Goal: Information Seeking & Learning: Understand process/instructions

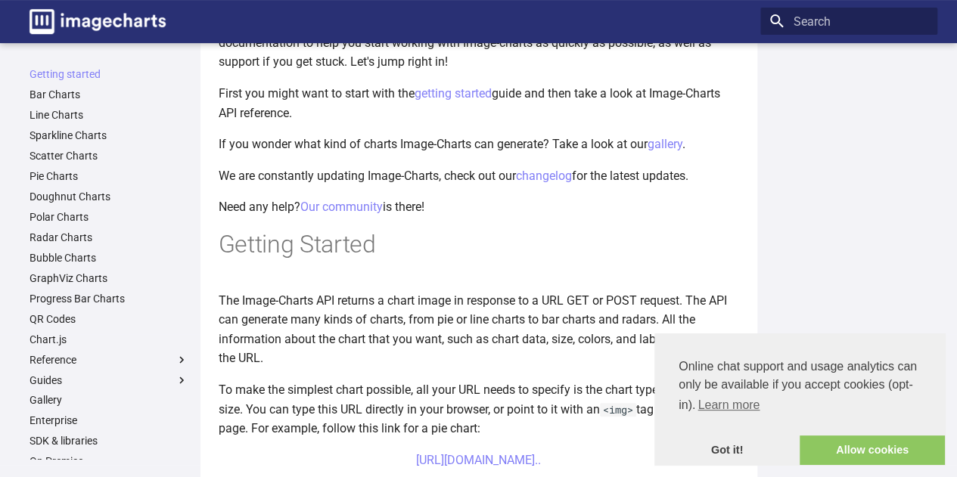
scroll to position [151, 0]
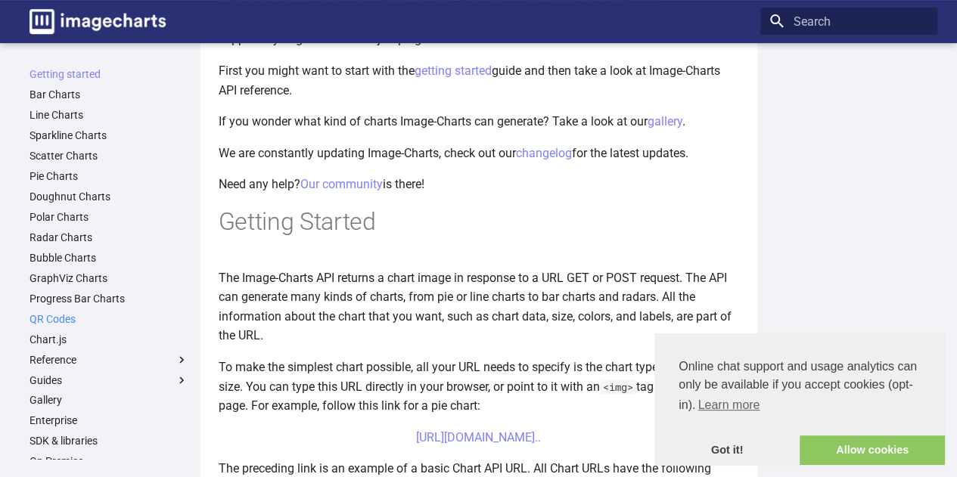
click at [71, 318] on link "QR Codes" at bounding box center [109, 319] width 159 height 14
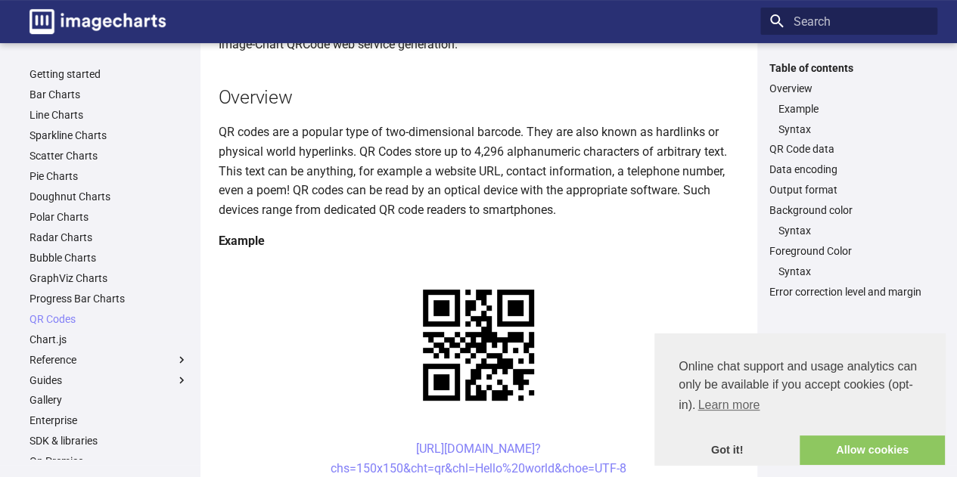
scroll to position [151, 0]
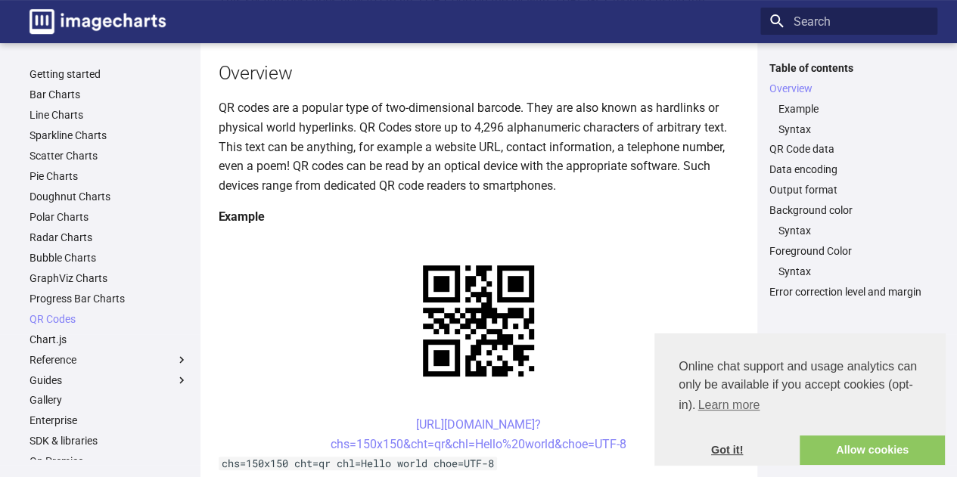
click at [740, 444] on link "Got it!" at bounding box center [726, 451] width 145 height 30
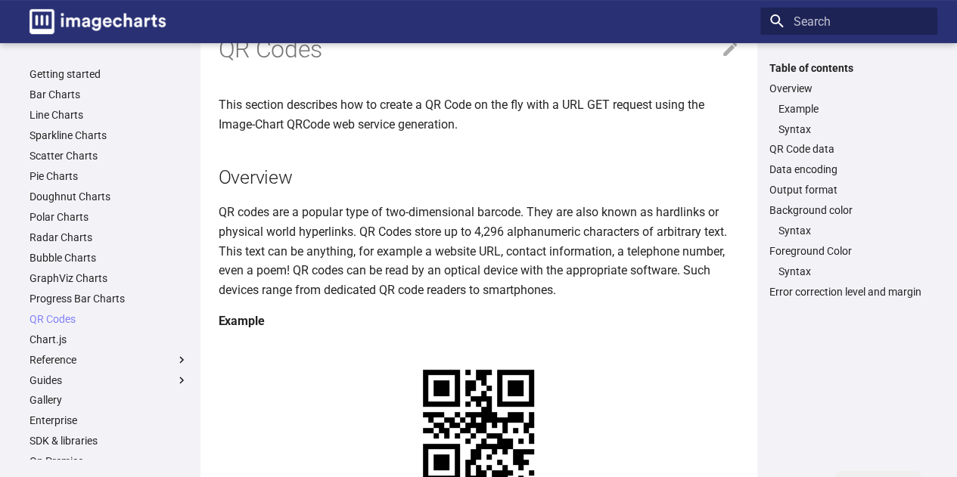
scroll to position [0, 0]
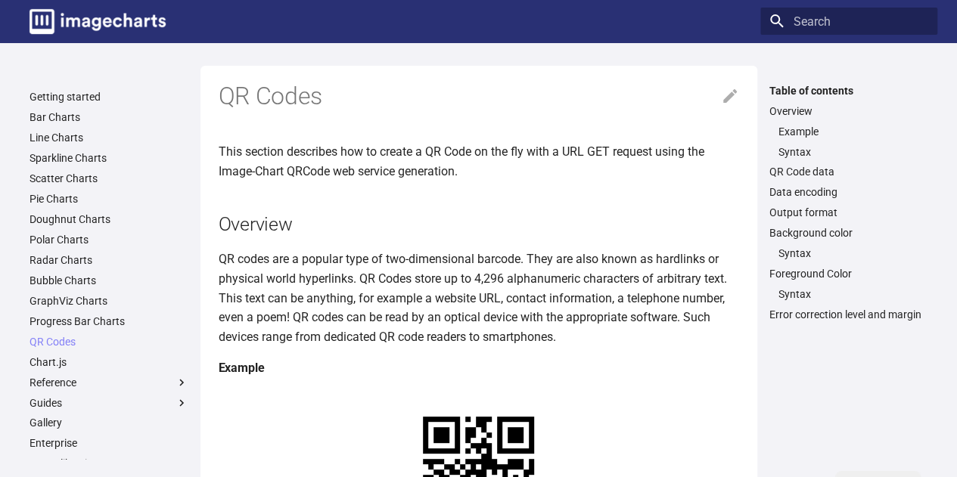
click at [259, 155] on p "This section describes how to create a QR Code on the fly with a URL GET reques…" at bounding box center [479, 161] width 520 height 39
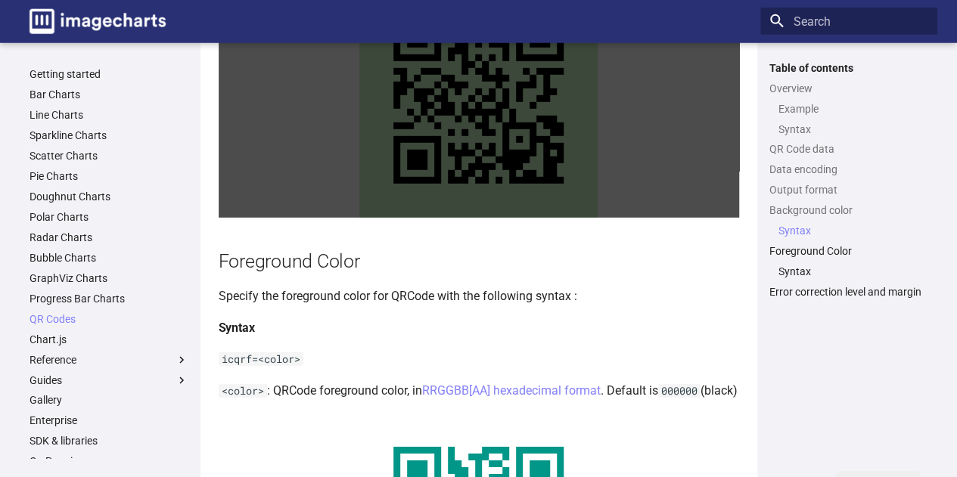
scroll to position [2194, 0]
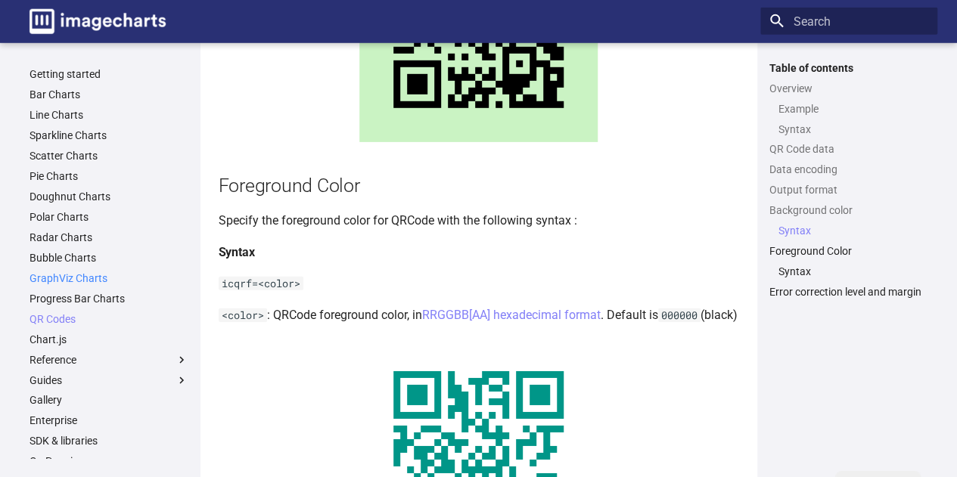
click at [158, 278] on link "GraphViz Charts" at bounding box center [109, 279] width 159 height 14
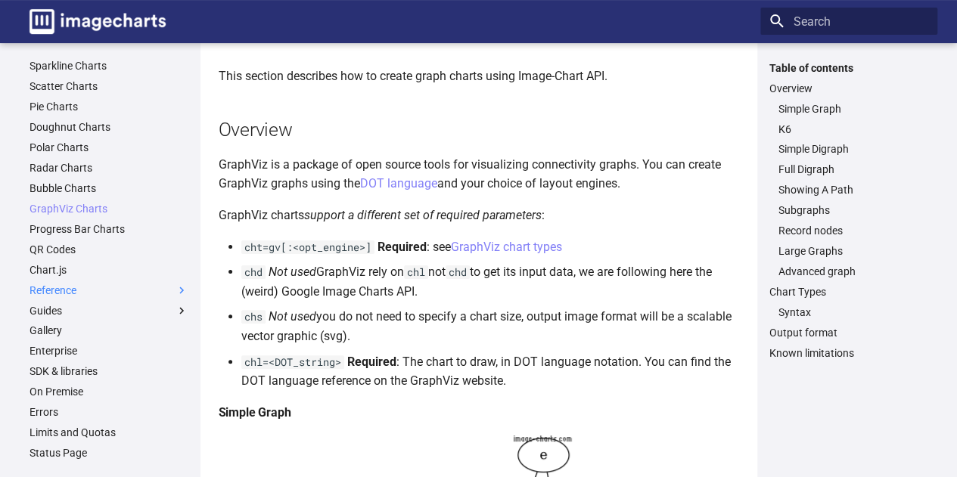
scroll to position [111, 0]
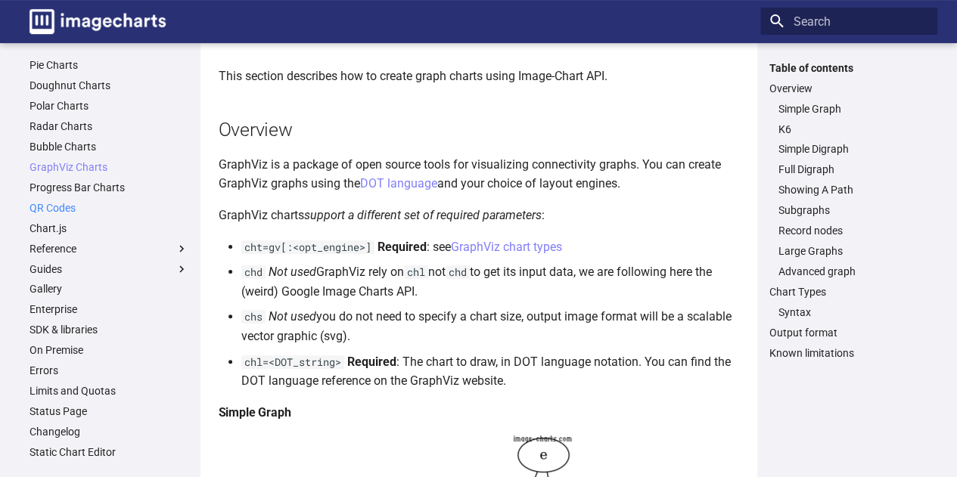
click at [65, 207] on link "QR Codes" at bounding box center [109, 208] width 159 height 14
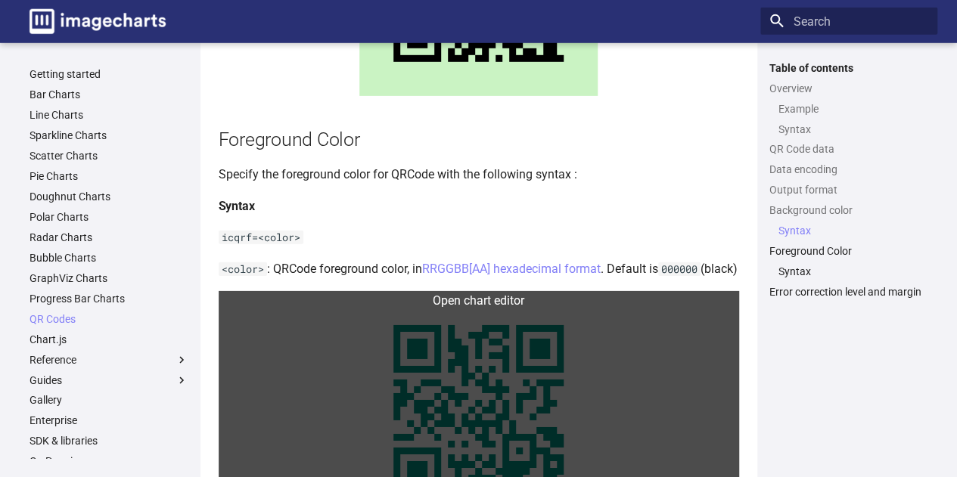
scroll to position [2241, 0]
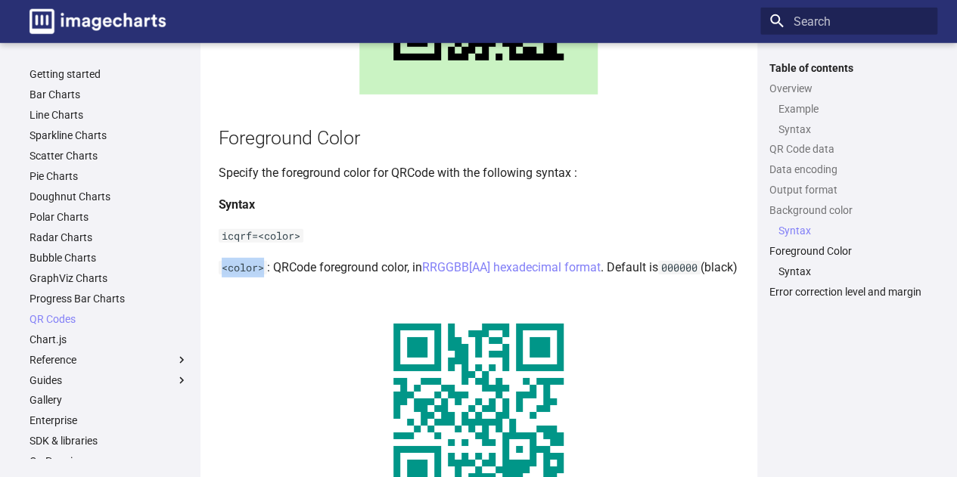
drag, startPoint x: 219, startPoint y: 287, endPoint x: 263, endPoint y: 288, distance: 43.9
click at [263, 275] on code "<color>" at bounding box center [243, 268] width 48 height 14
drag, startPoint x: 222, startPoint y: 253, endPoint x: 303, endPoint y: 254, distance: 81.7
click at [303, 243] on code "icqrf=<color>" at bounding box center [261, 236] width 85 height 14
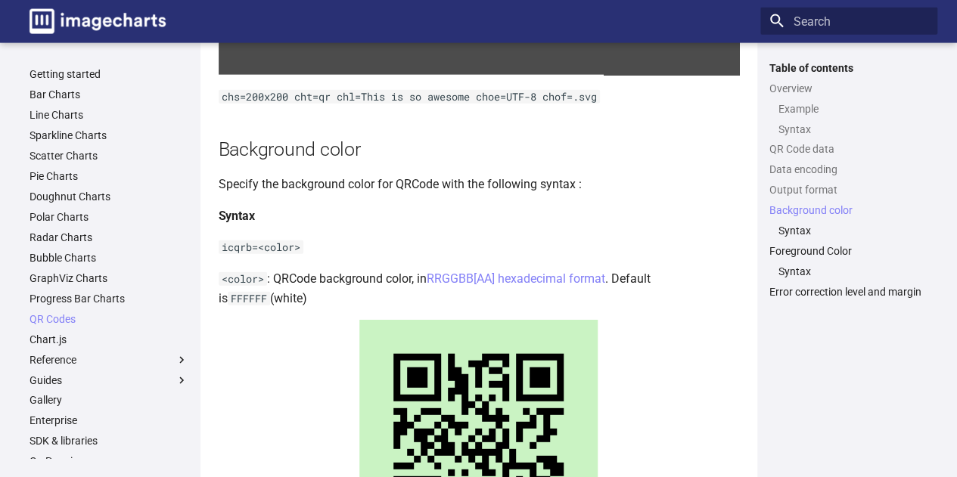
scroll to position [1939, 0]
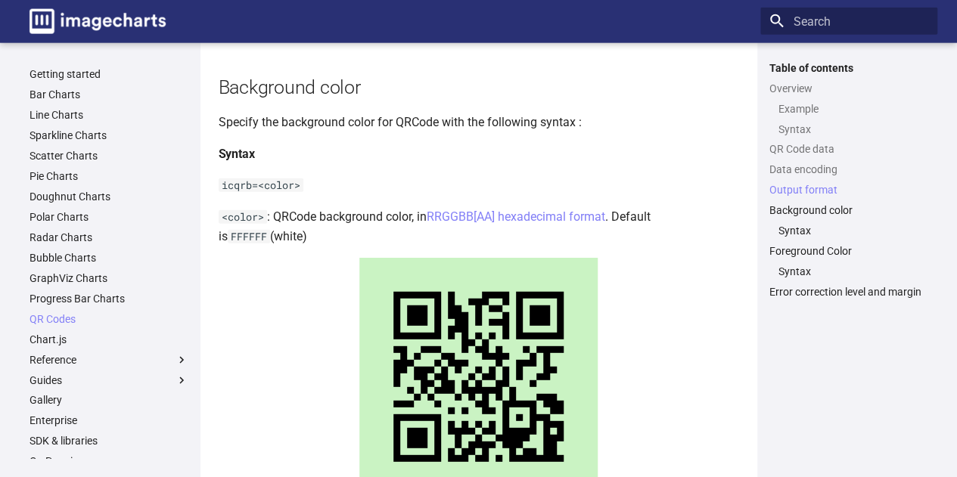
scroll to position [1863, 0]
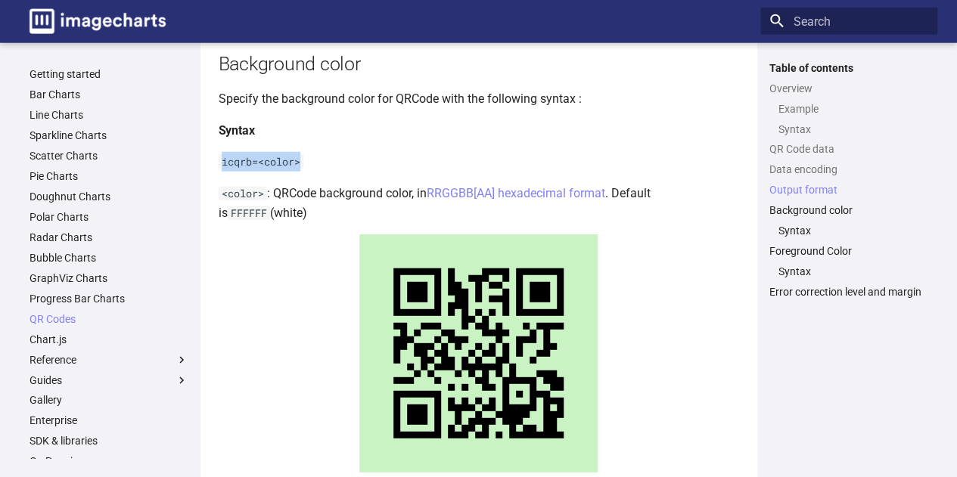
drag, startPoint x: 220, startPoint y: 179, endPoint x: 303, endPoint y: 178, distance: 82.5
click at [303, 169] on code "icqrb=<color>" at bounding box center [261, 162] width 85 height 14
copy code "icqrb=<color>"
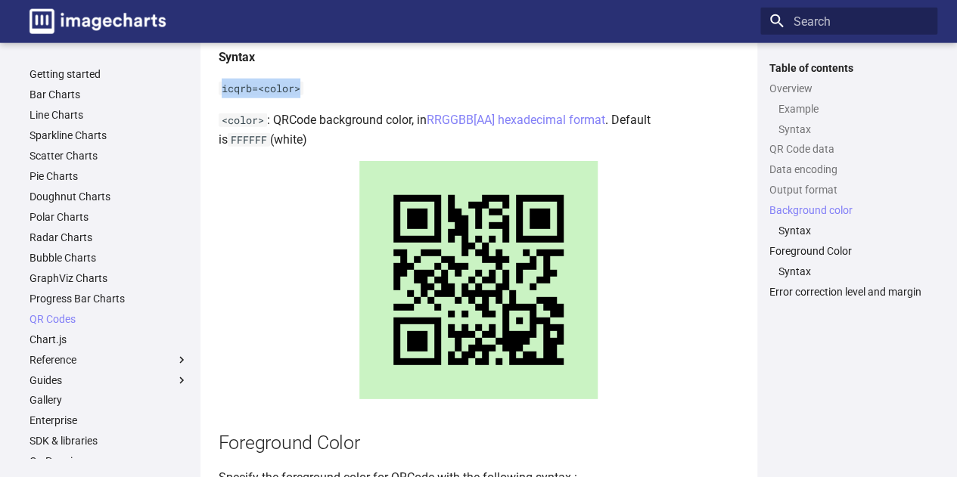
scroll to position [1939, 0]
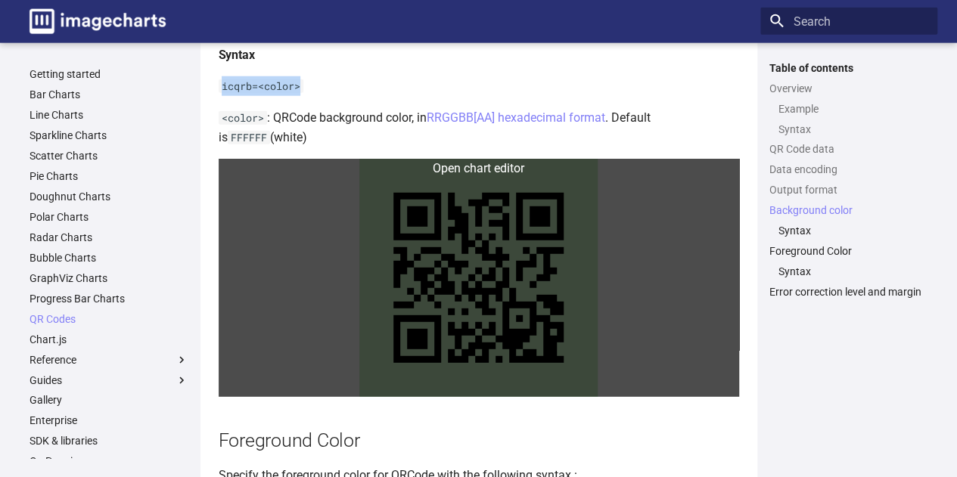
click at [433, 288] on link at bounding box center [479, 278] width 520 height 238
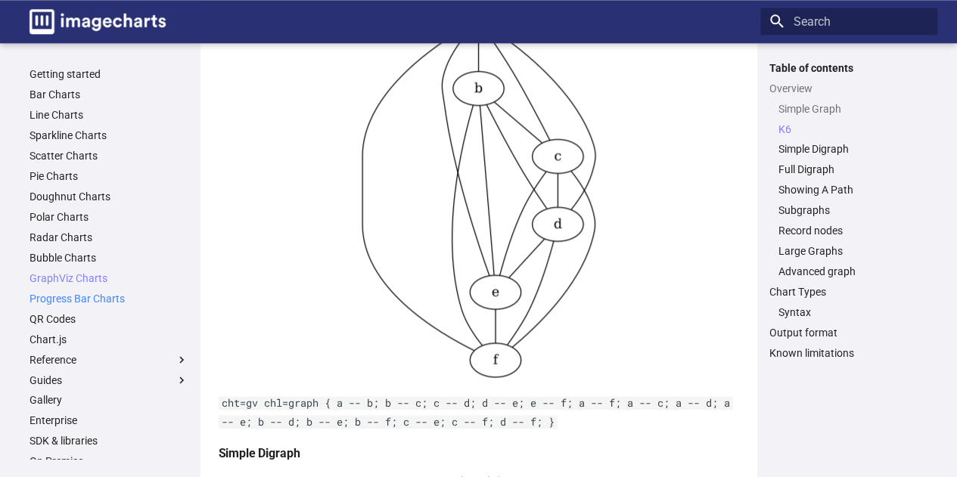
scroll to position [111, 0]
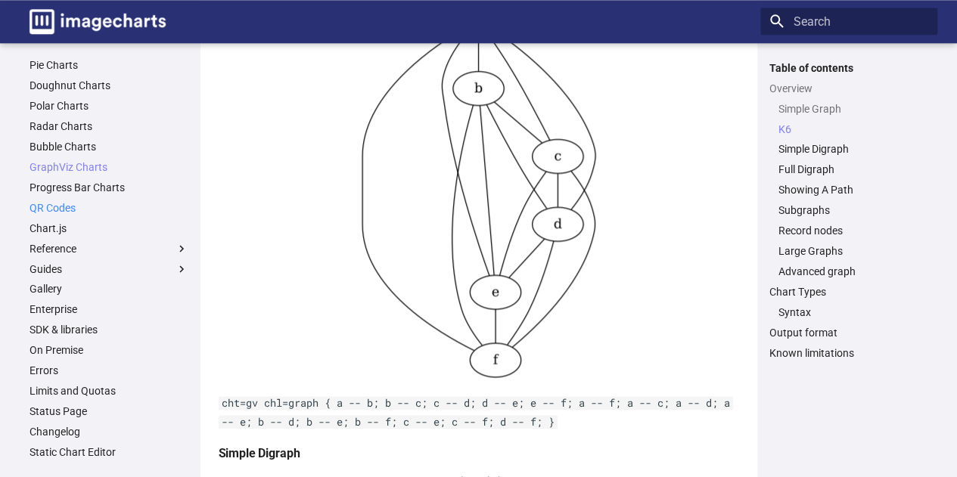
click at [72, 207] on link "QR Codes" at bounding box center [109, 208] width 159 height 14
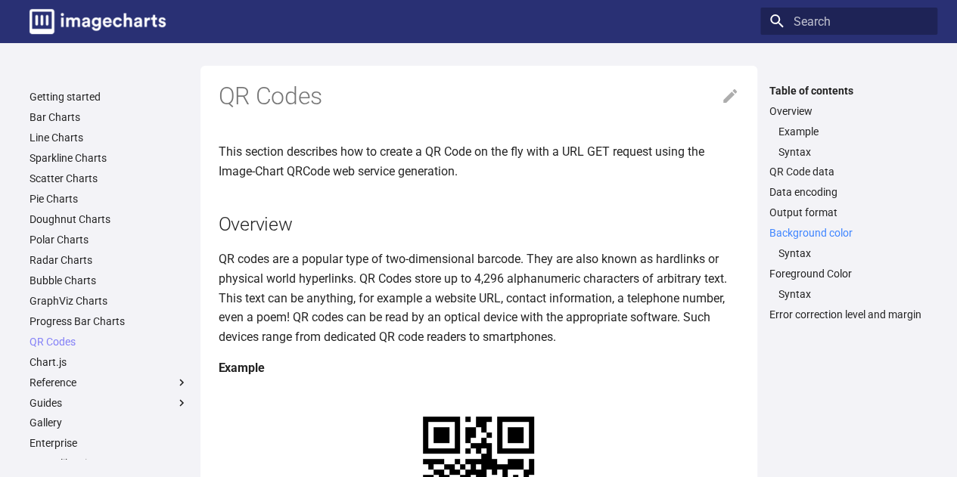
click at [796, 235] on link "Background color" at bounding box center [848, 233] width 159 height 14
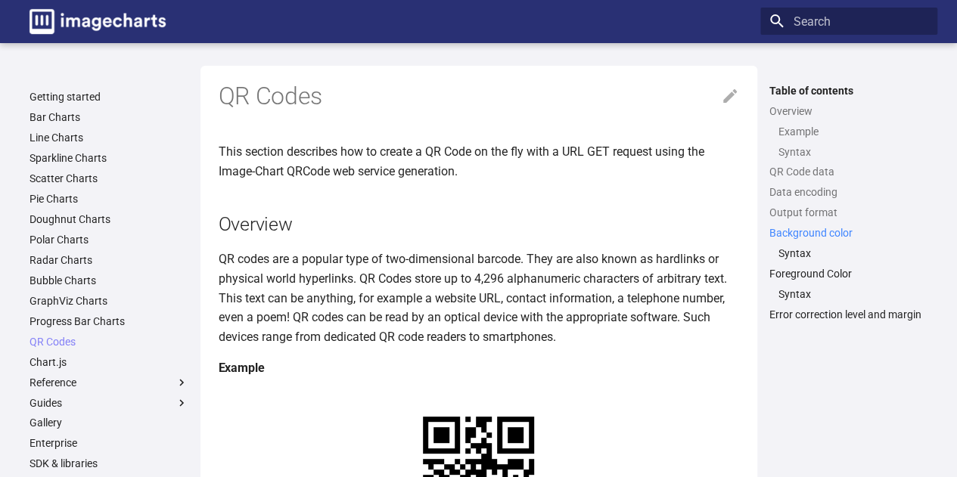
scroll to position [1882, 0]
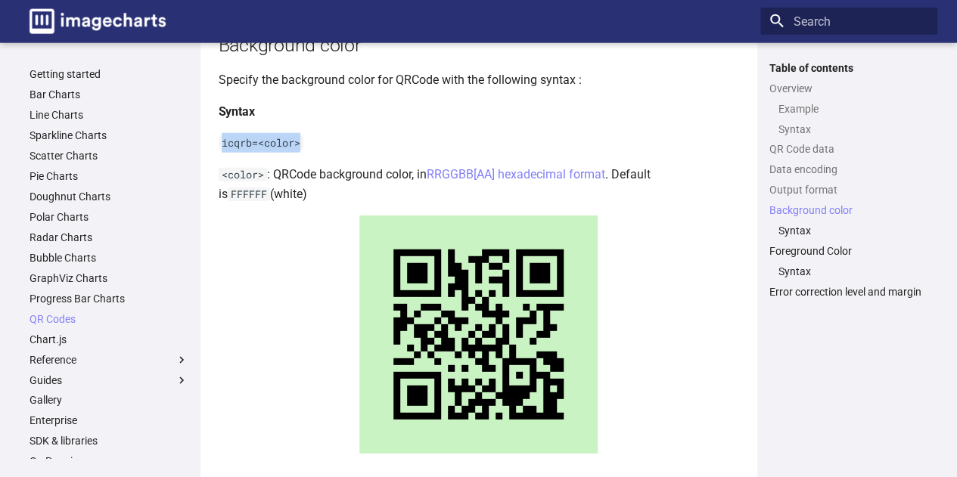
drag, startPoint x: 220, startPoint y: 163, endPoint x: 306, endPoint y: 163, distance: 85.5
click at [306, 153] on p "icqrb=<color>" at bounding box center [479, 143] width 520 height 20
click at [477, 182] on link "RRGGBB[AA] hexadecimal format" at bounding box center [516, 174] width 179 height 14
click at [789, 264] on li "Foreground Color Syntax" at bounding box center [848, 261] width 177 height 34
click at [792, 269] on link "Syntax" at bounding box center [853, 272] width 150 height 14
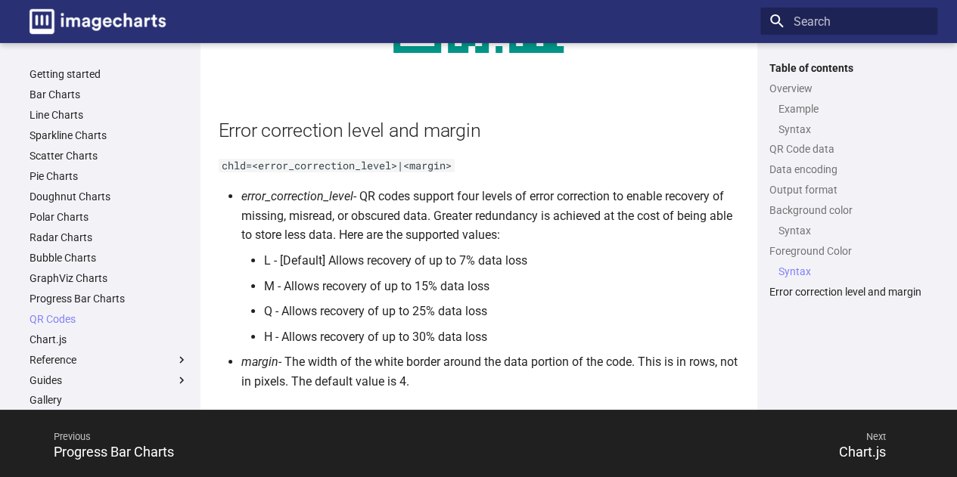
scroll to position [2706, 0]
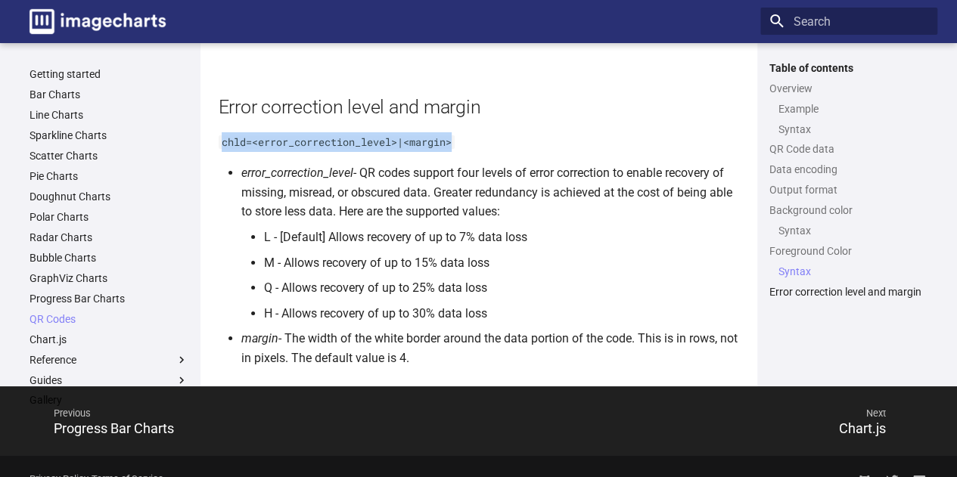
drag, startPoint x: 221, startPoint y: 182, endPoint x: 464, endPoint y: 179, distance: 242.9
click at [464, 152] on p "chld=<error_correction_level>|<margin>" at bounding box center [479, 142] width 520 height 20
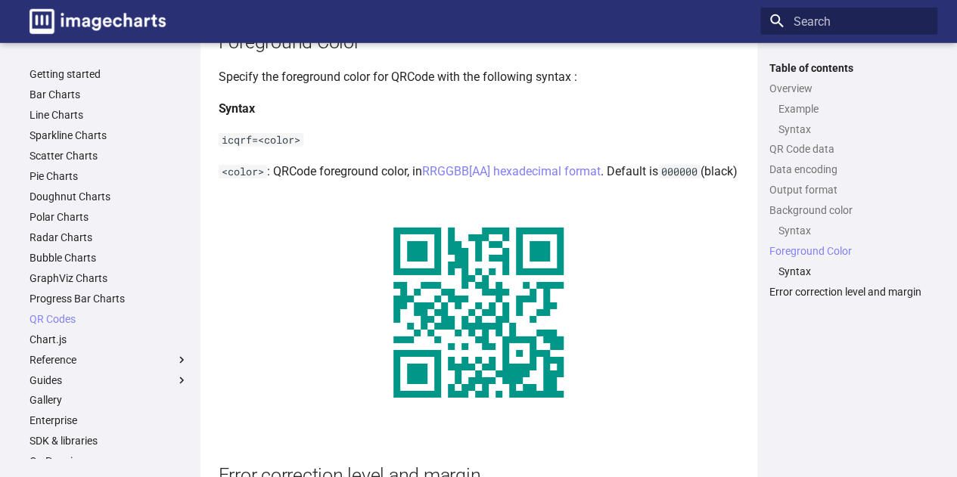
scroll to position [2328, 0]
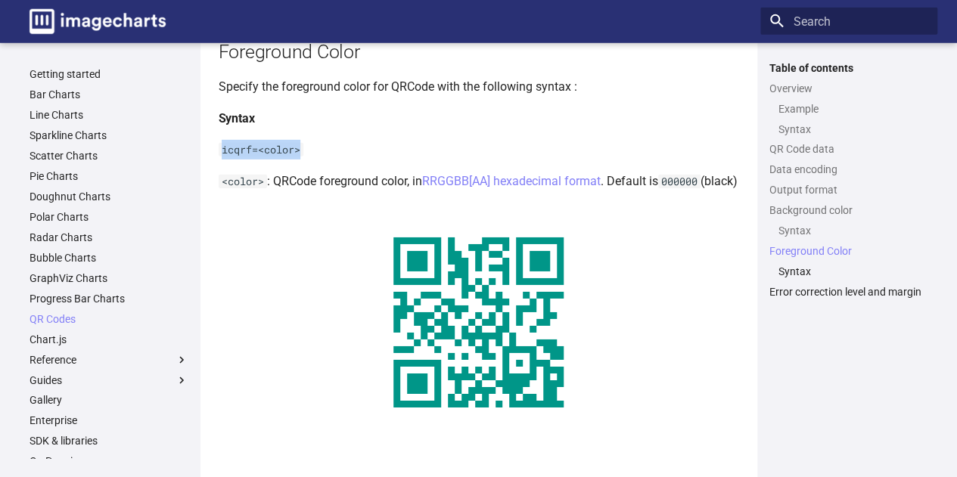
drag, startPoint x: 234, startPoint y: 169, endPoint x: 309, endPoint y: 166, distance: 75.0
copy code "icqrf=<color>"
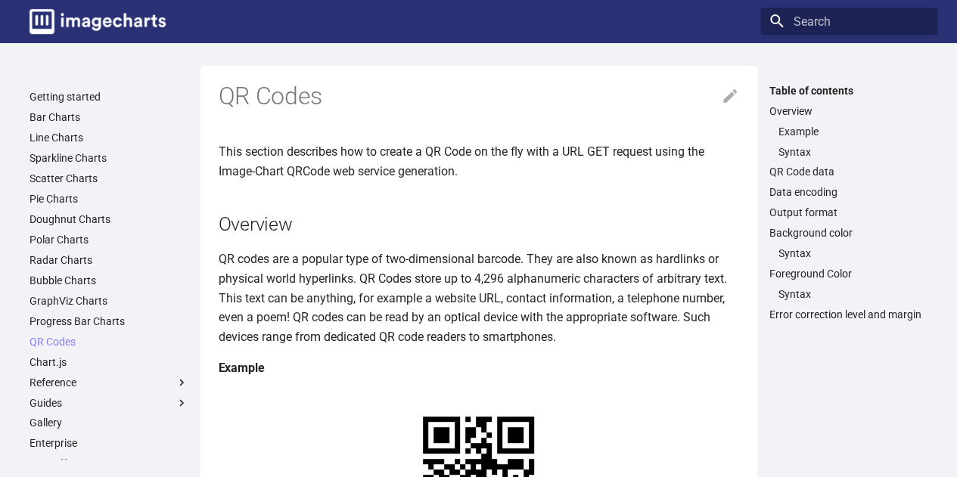
scroll to position [1882, 0]
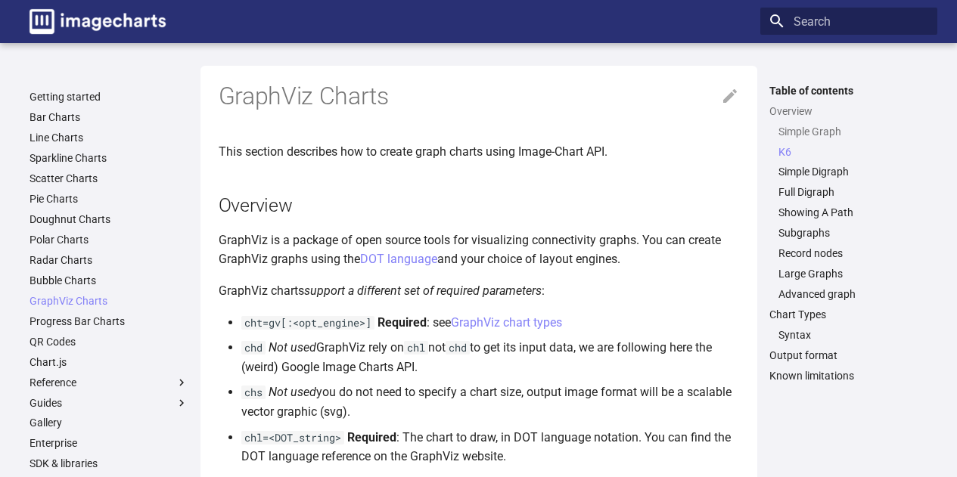
scroll to position [832, 0]
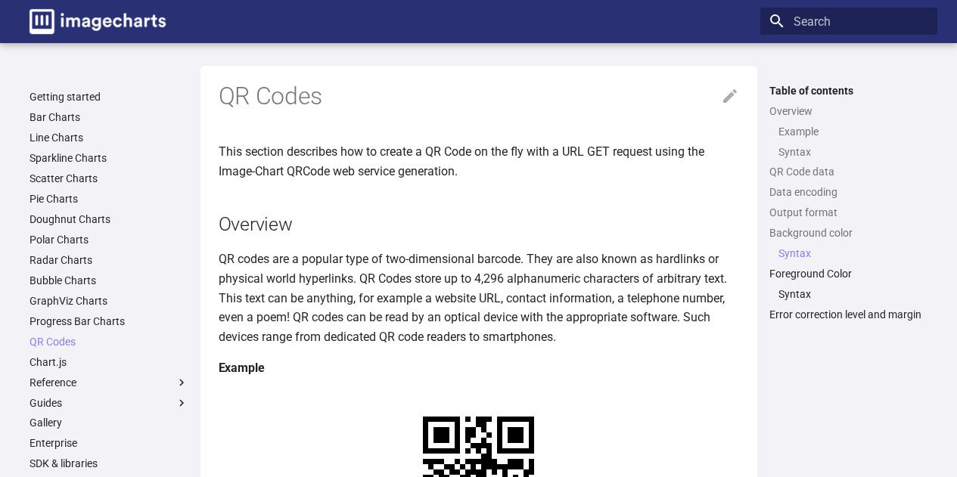
scroll to position [2205, 0]
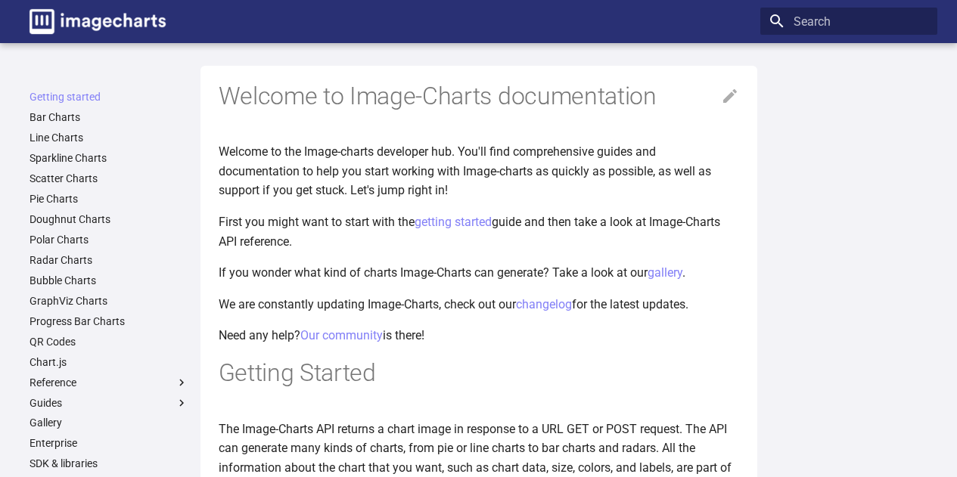
scroll to position [151, 0]
